Goal: Check status: Check status

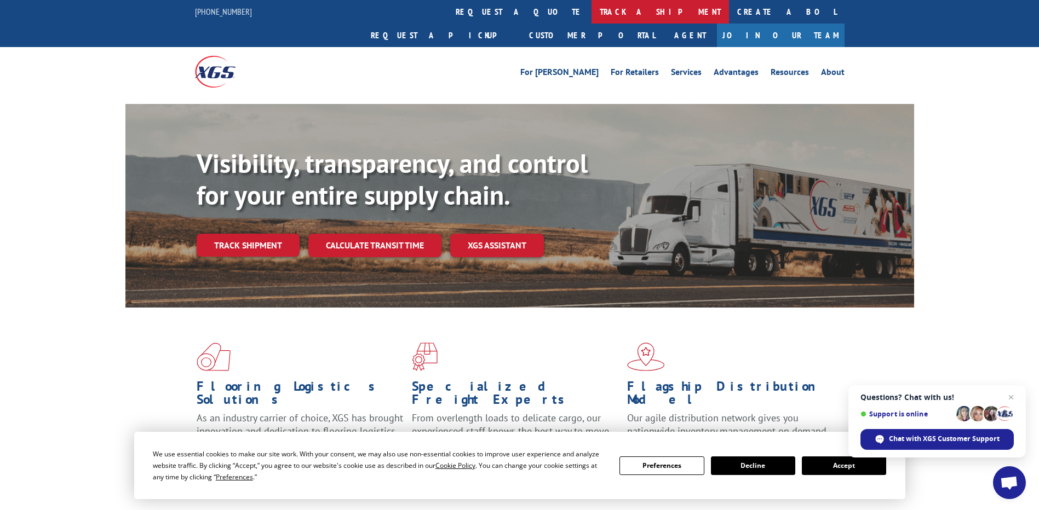
click at [591, 14] on link "track a shipment" at bounding box center [659, 12] width 137 height 24
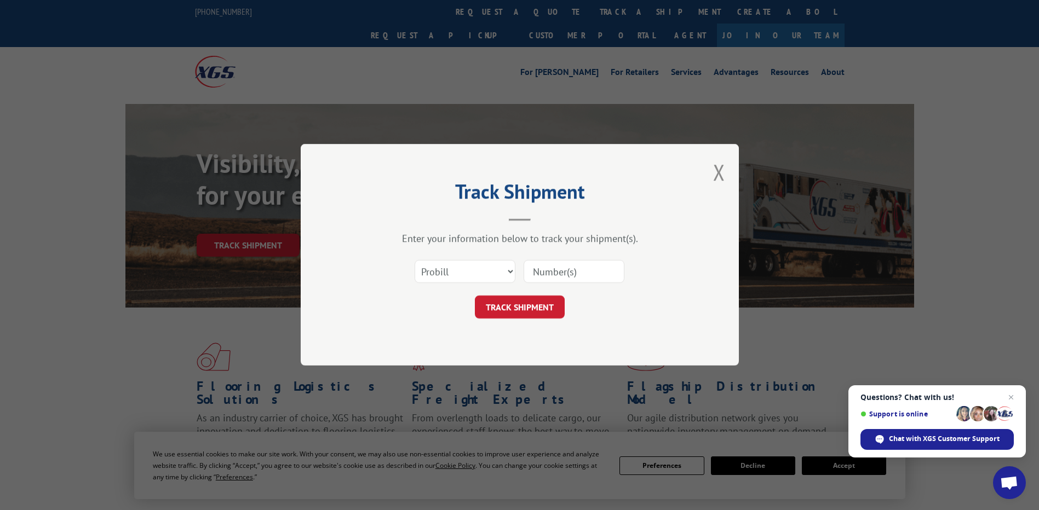
drag, startPoint x: 571, startPoint y: 270, endPoint x: 606, endPoint y: 279, distance: 36.3
click at [571, 270] on input at bounding box center [573, 272] width 101 height 23
type input "2867606"
click at [531, 309] on button "TRACK SHIPMENT" at bounding box center [520, 307] width 90 height 23
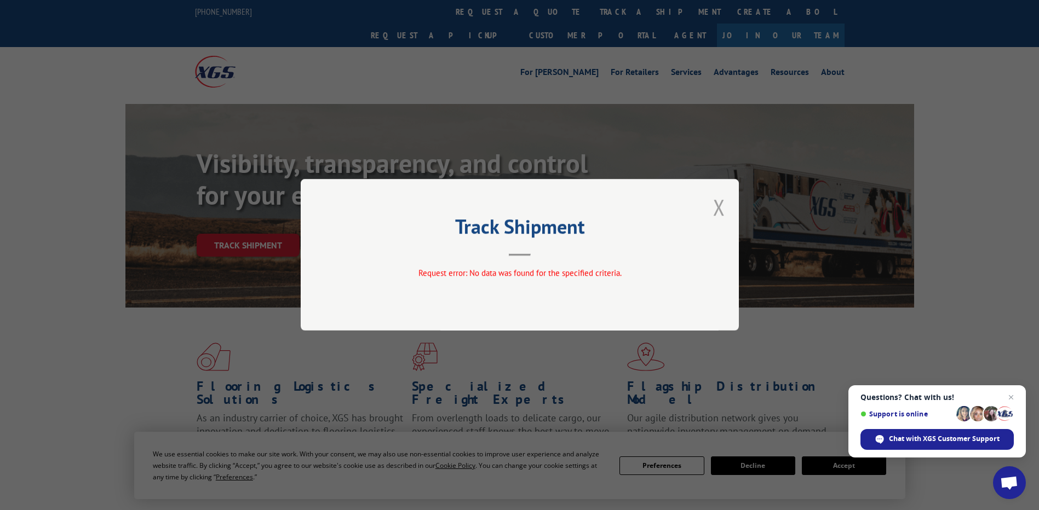
click at [716, 209] on button "Close modal" at bounding box center [719, 207] width 12 height 29
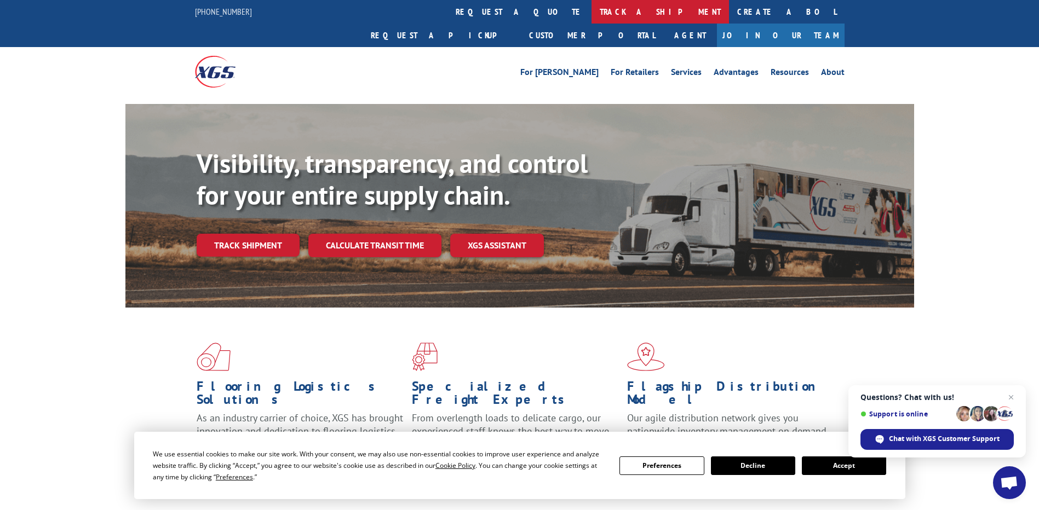
click at [591, 16] on link "track a shipment" at bounding box center [659, 12] width 137 height 24
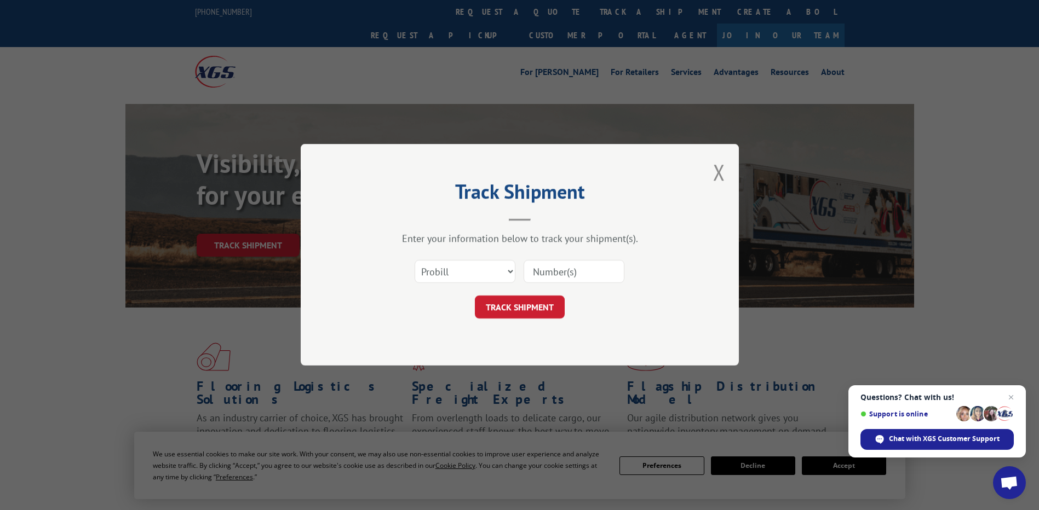
click at [557, 272] on input at bounding box center [573, 272] width 101 height 23
type input "2867606"
click at [546, 309] on button "TRACK SHIPMENT" at bounding box center [520, 307] width 90 height 23
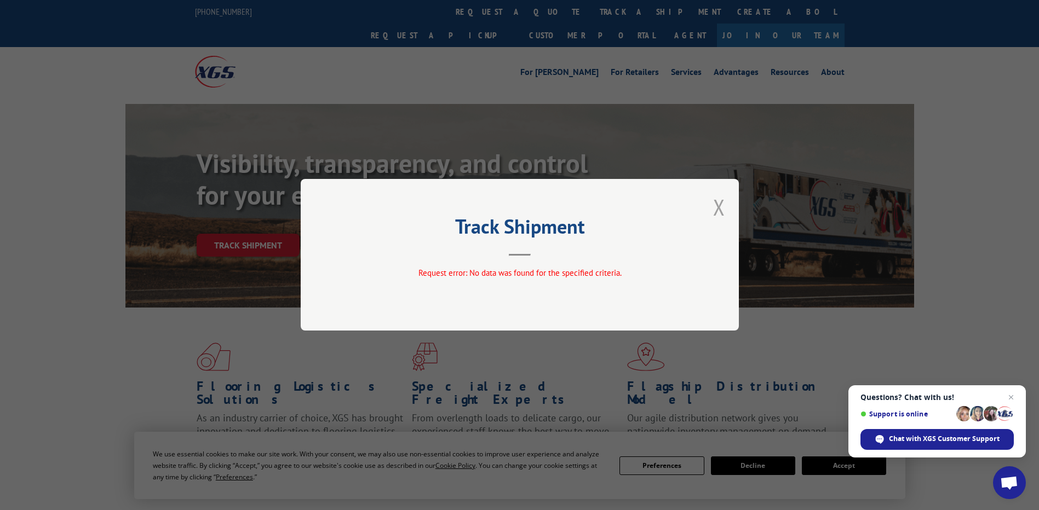
click at [720, 207] on button "Close modal" at bounding box center [719, 207] width 12 height 29
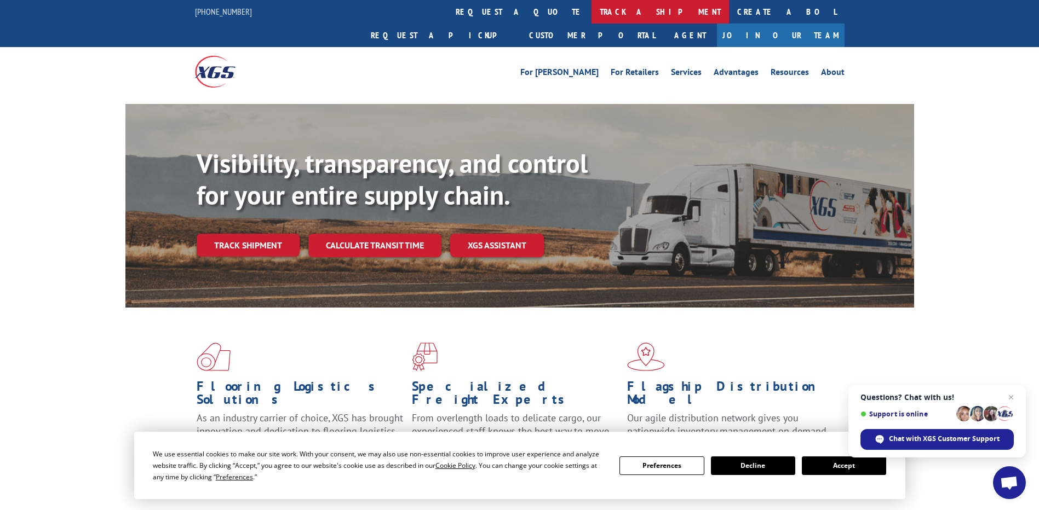
click at [591, 11] on link "track a shipment" at bounding box center [659, 12] width 137 height 24
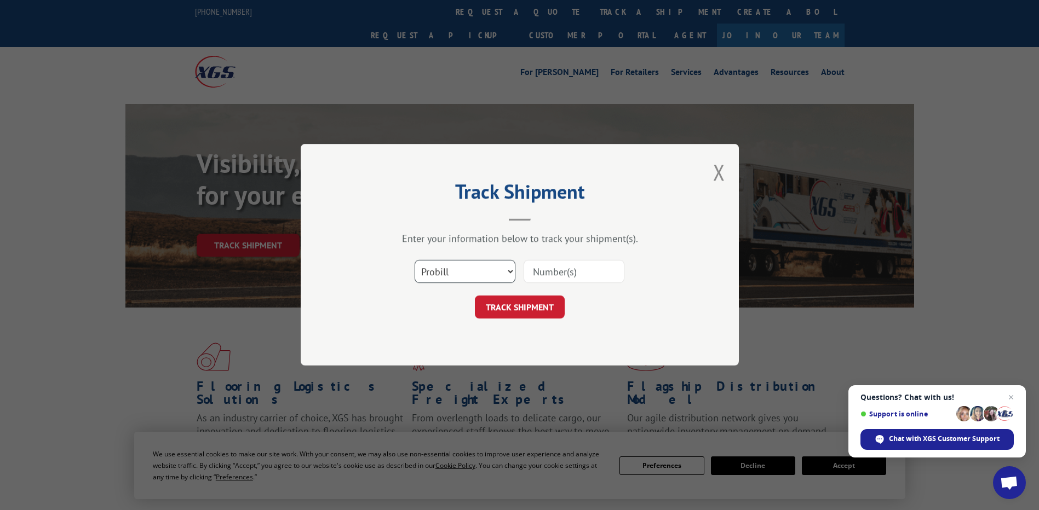
click at [507, 271] on select "Select category... Probill BOL PO" at bounding box center [464, 272] width 101 height 23
select select "bol"
click at [414, 261] on select "Select category... Probill BOL PO" at bounding box center [464, 272] width 101 height 23
click at [540, 272] on input at bounding box center [573, 272] width 101 height 23
type input "2867606"
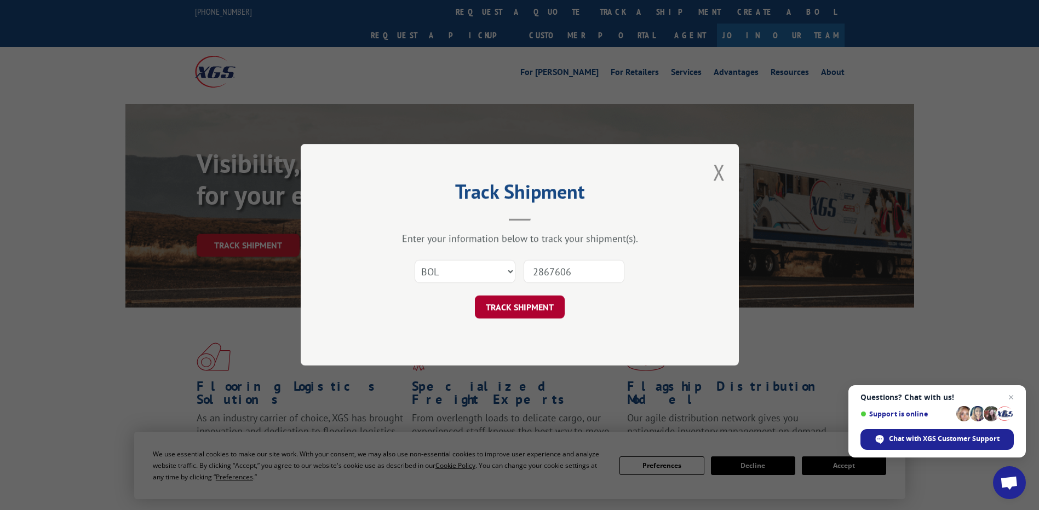
click at [520, 306] on button "TRACK SHIPMENT" at bounding box center [520, 307] width 90 height 23
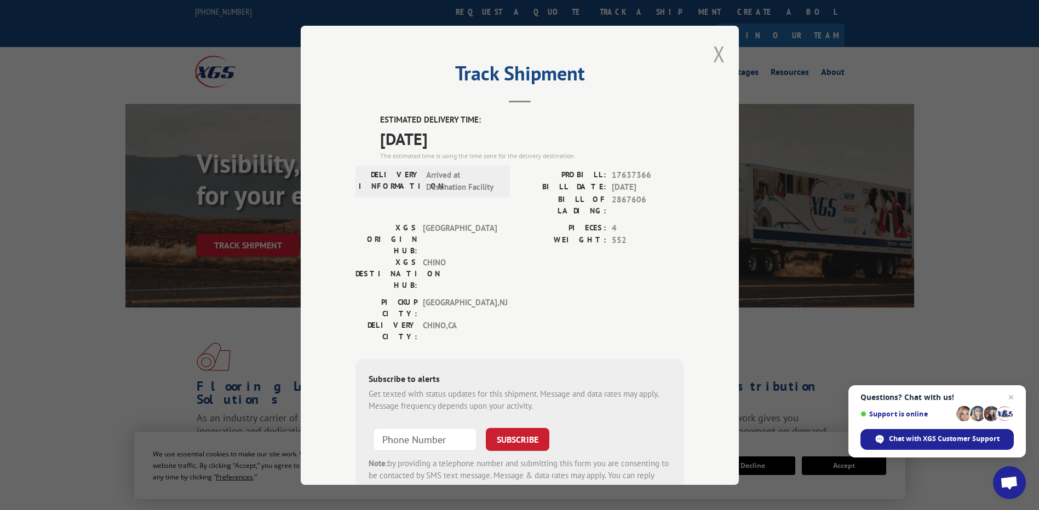
click at [715, 55] on button "Close modal" at bounding box center [719, 53] width 12 height 29
